Goal: Task Accomplishment & Management: Use online tool/utility

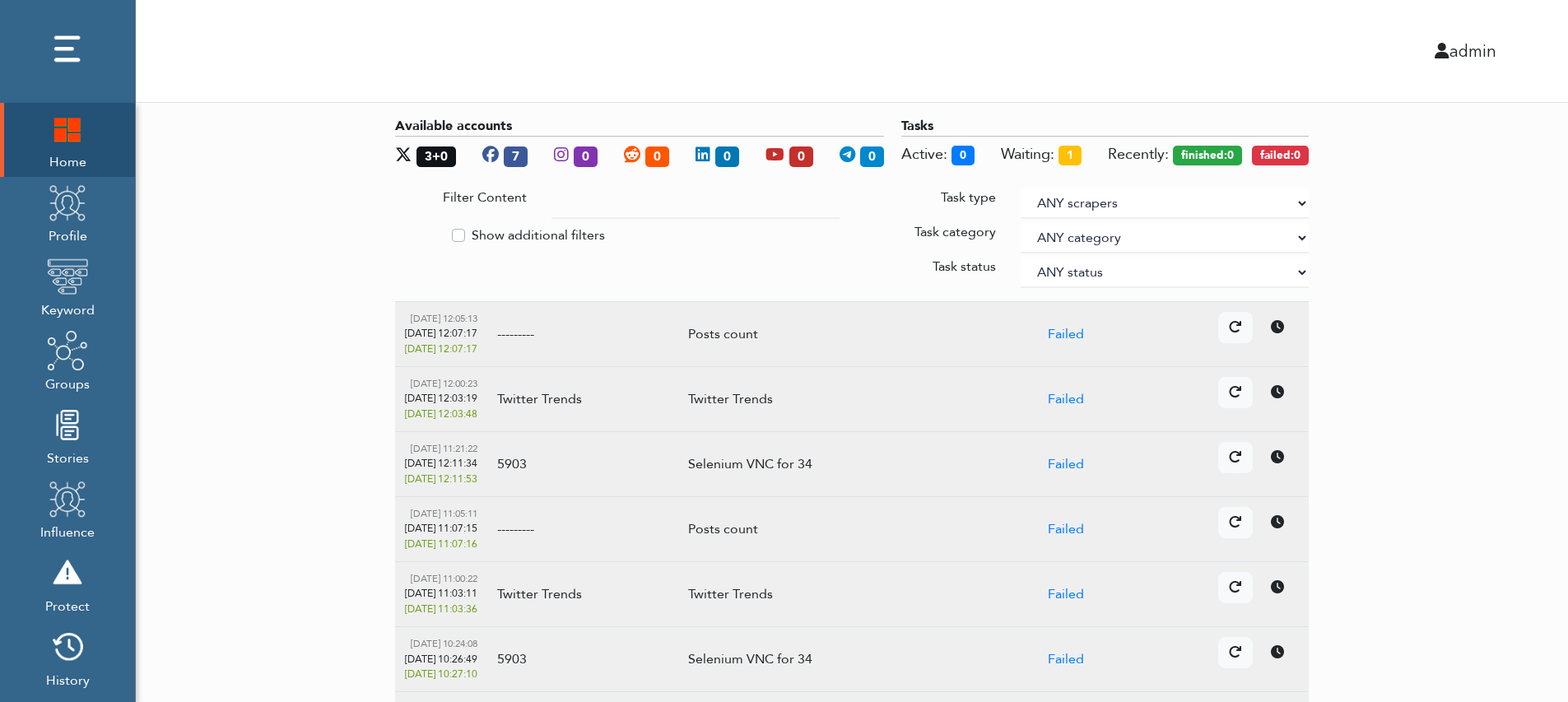
scroll to position [0, 6]
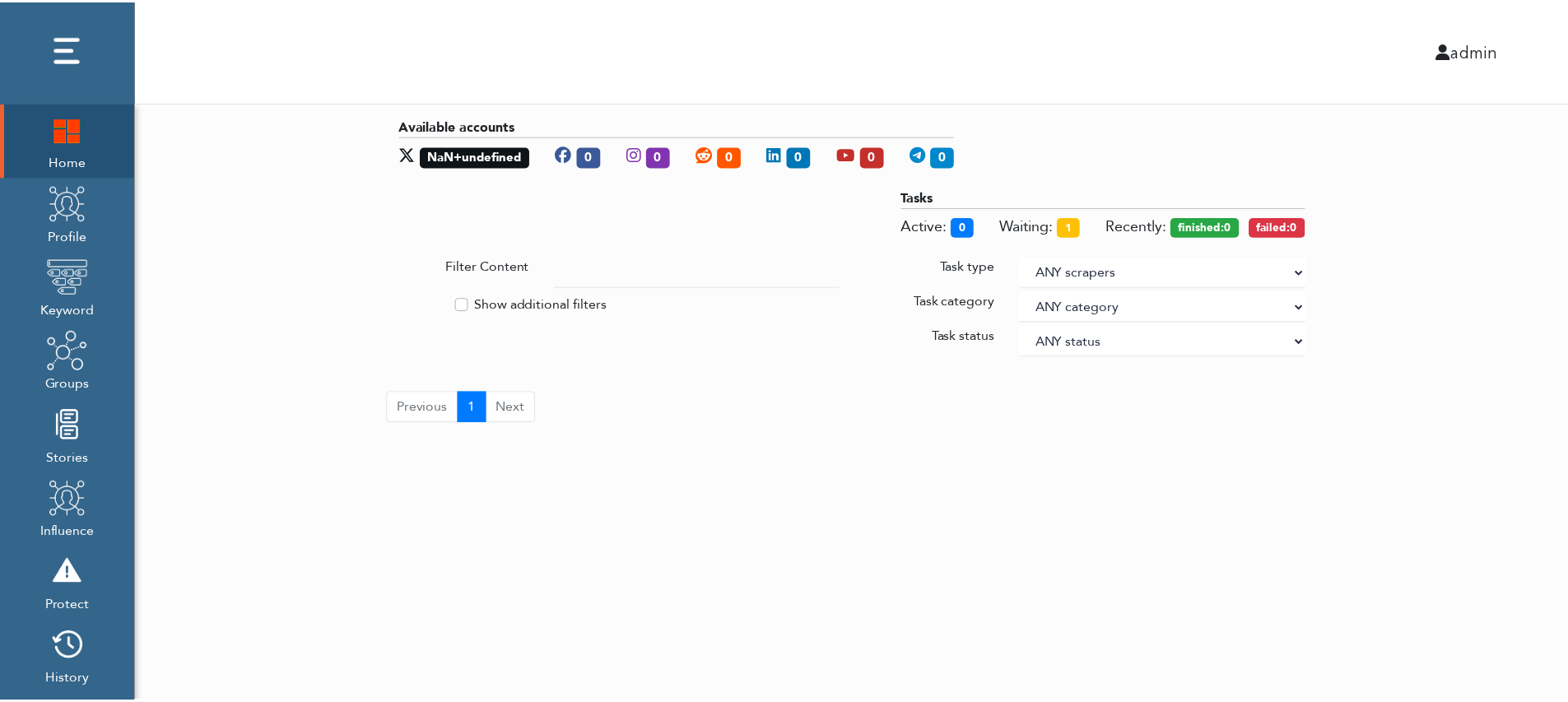
scroll to position [0, 13]
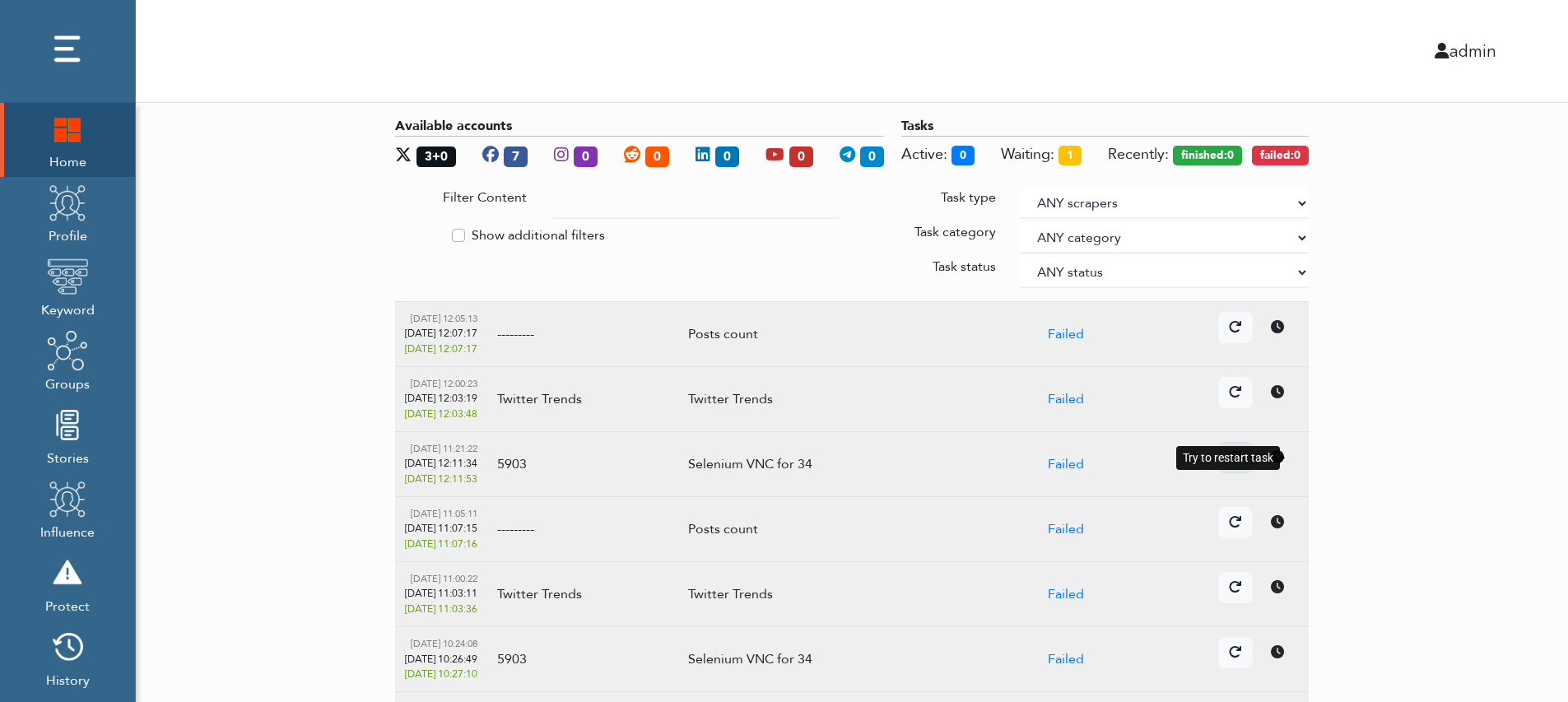
click at [1242, 456] on icon at bounding box center [1236, 457] width 13 height 13
click at [406, 453] on div "Available accounts 3+0 7 0 0 0 0 0 Tasks Active: 0 Waiting: 1 Recently: finishe…" at bounding box center [852, 560] width 1432 height 915
click at [382, 304] on div "Available accounts 3+0 7 0 0 0 0 0 Tasks Active: 0 Waiting: 2 Recently: finishe…" at bounding box center [852, 560] width 1432 height 915
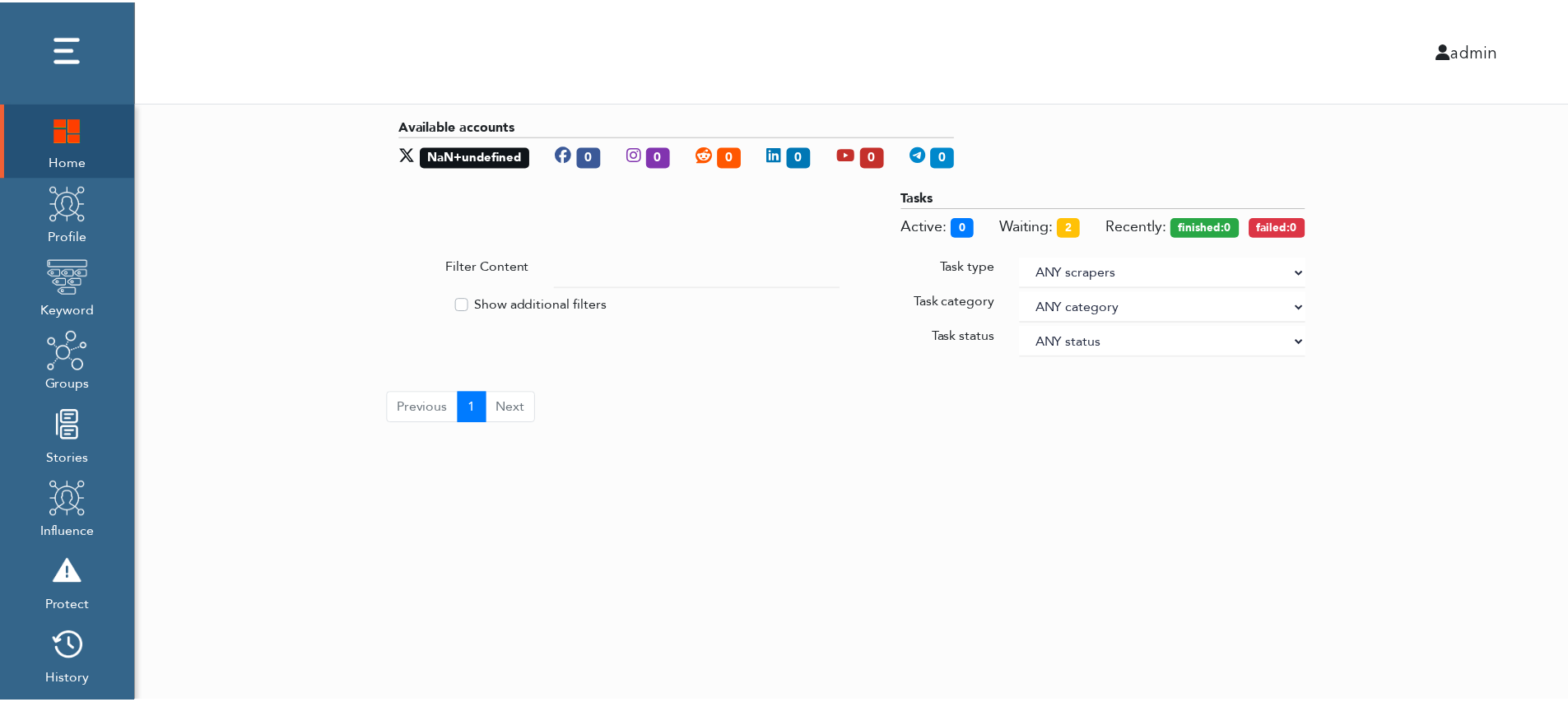
scroll to position [0, 18]
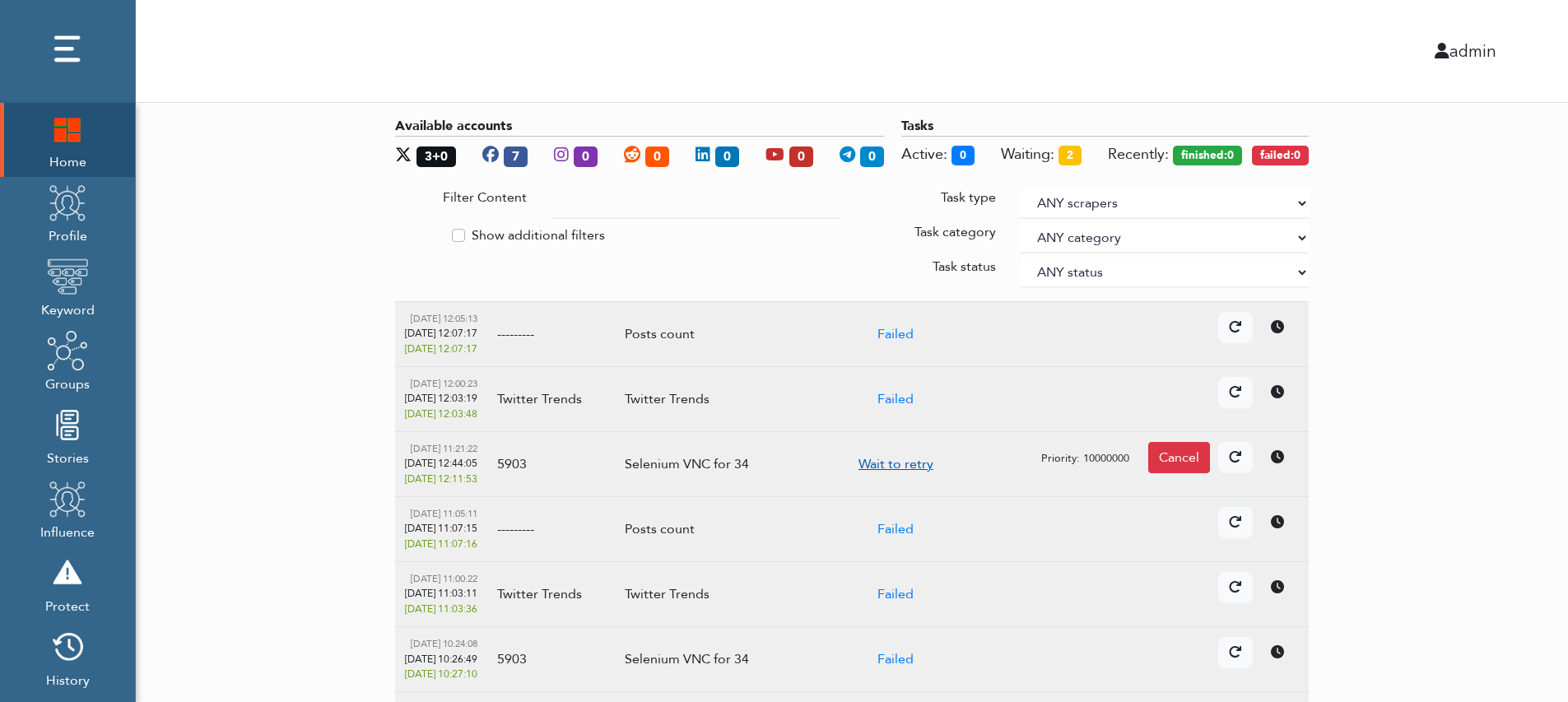
click at [933, 468] on link "Wait to retry" at bounding box center [896, 465] width 75 height 18
